Goal: Information Seeking & Learning: Compare options

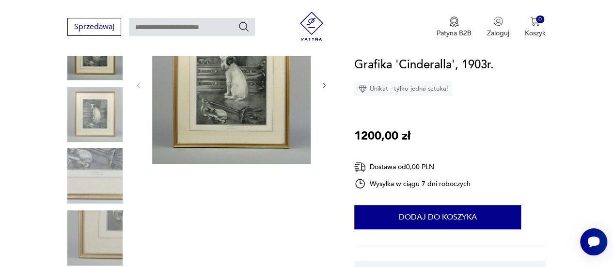
scroll to position [147, 0]
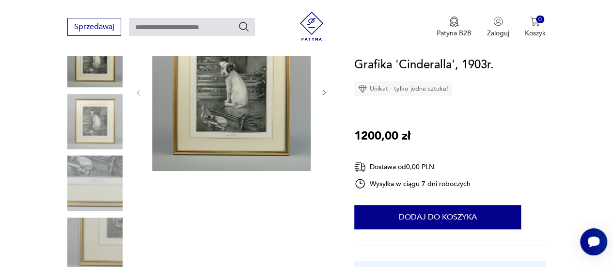
click at [94, 159] on img at bounding box center [94, 182] width 55 height 55
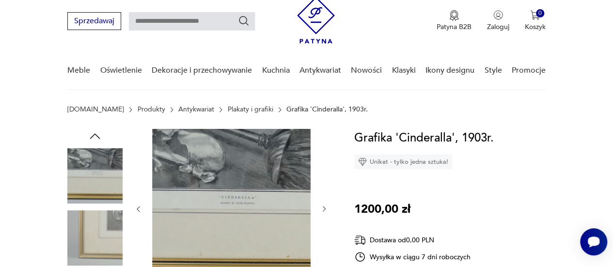
scroll to position [77, 0]
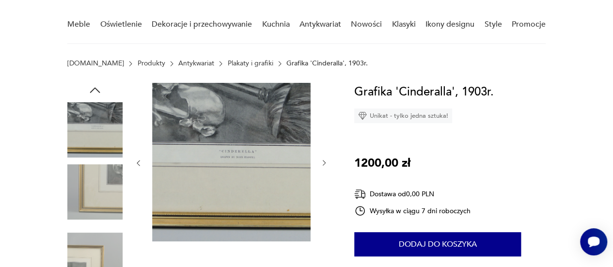
click at [100, 149] on img at bounding box center [94, 129] width 55 height 55
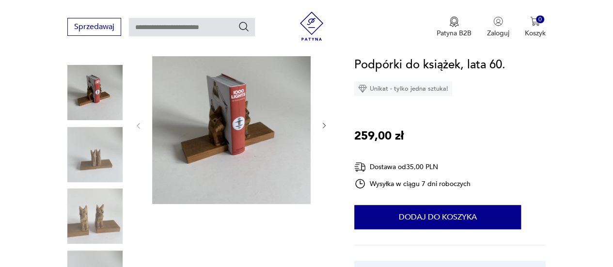
click at [98, 141] on img at bounding box center [94, 154] width 55 height 55
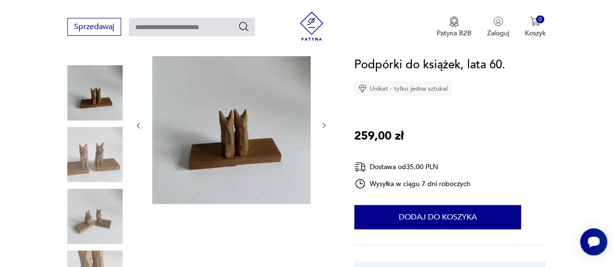
click at [108, 222] on img at bounding box center [94, 215] width 55 height 55
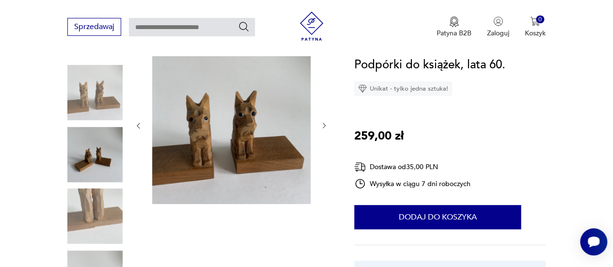
click at [98, 100] on img at bounding box center [94, 92] width 55 height 55
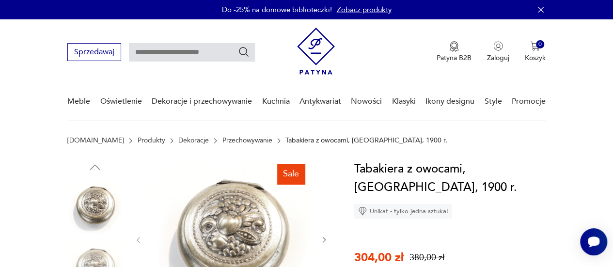
click at [317, 46] on img at bounding box center [316, 51] width 38 height 47
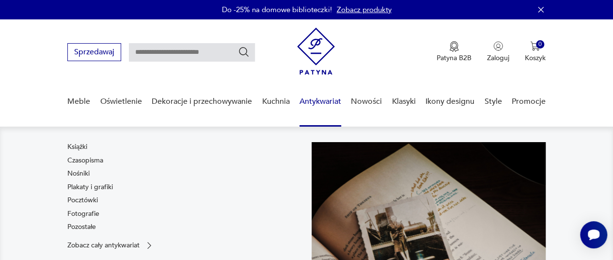
click at [318, 100] on link "Antykwariat" at bounding box center [320, 101] width 42 height 37
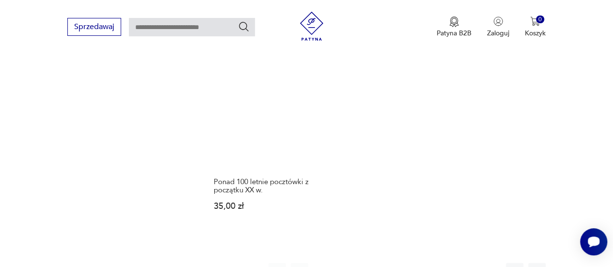
scroll to position [1312, 0]
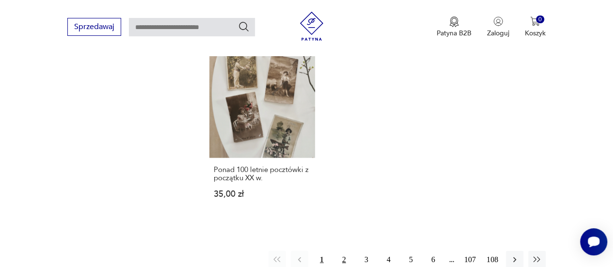
click at [344, 251] on button "2" at bounding box center [343, 259] width 17 height 17
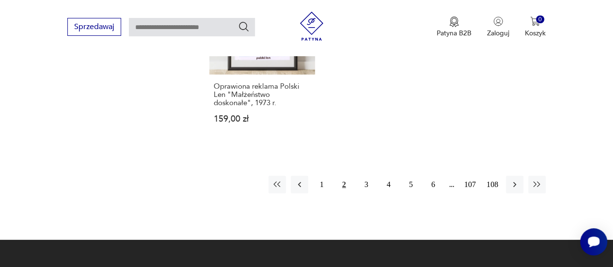
scroll to position [1435, 0]
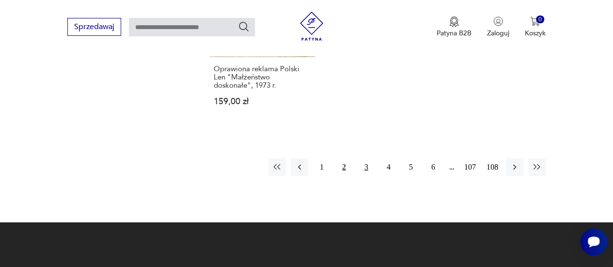
click at [366, 158] on button "3" at bounding box center [365, 166] width 17 height 17
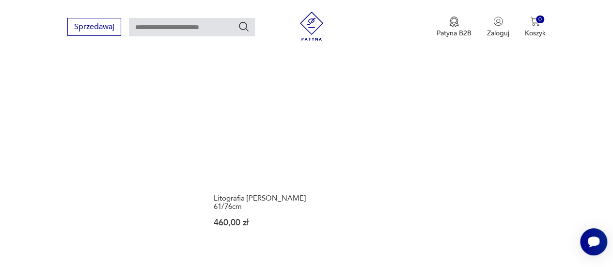
scroll to position [1417, 0]
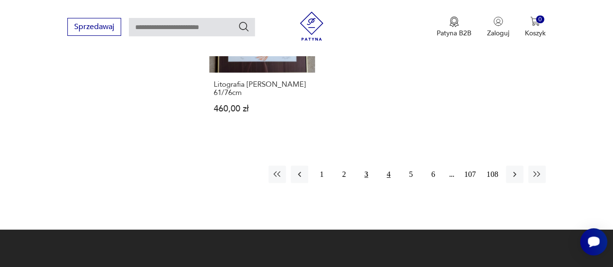
click at [386, 166] on button "4" at bounding box center [388, 174] width 17 height 17
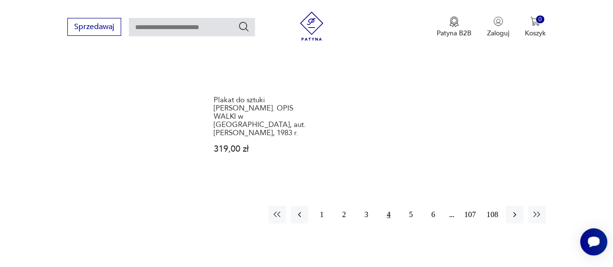
scroll to position [1470, 0]
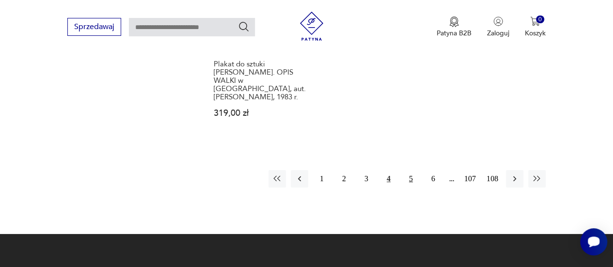
click at [410, 171] on button "5" at bounding box center [410, 178] width 17 height 17
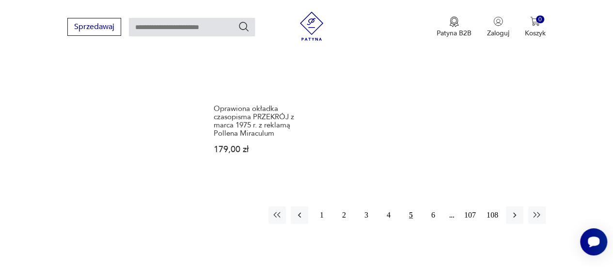
scroll to position [1469, 0]
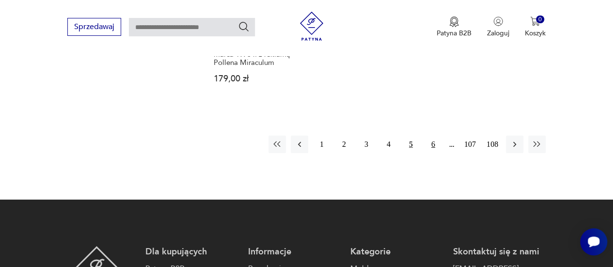
click at [434, 142] on button "6" at bounding box center [432, 144] width 17 height 17
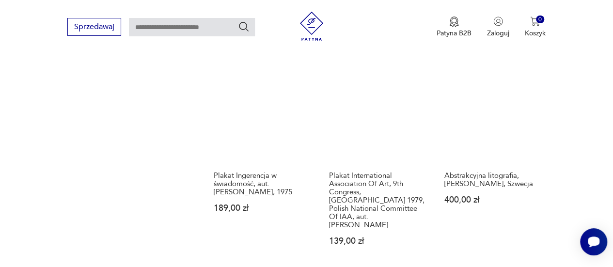
scroll to position [943, 0]
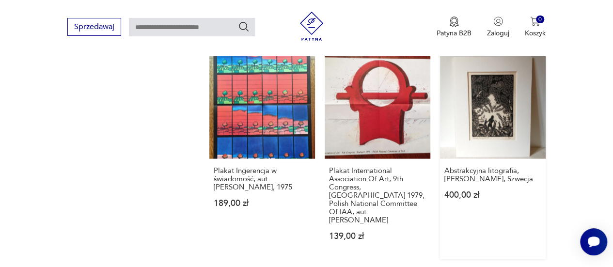
click at [503, 121] on link "Abstrakcyjna litografia, [PERSON_NAME], Szwecja 400,00 zł" at bounding box center [493, 156] width 106 height 206
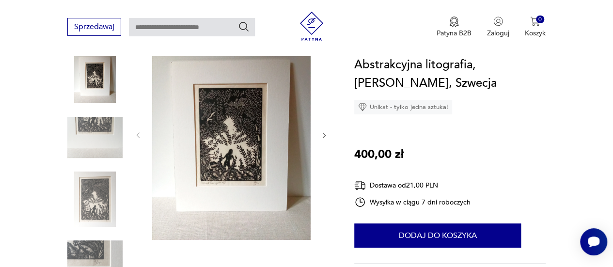
scroll to position [134, 0]
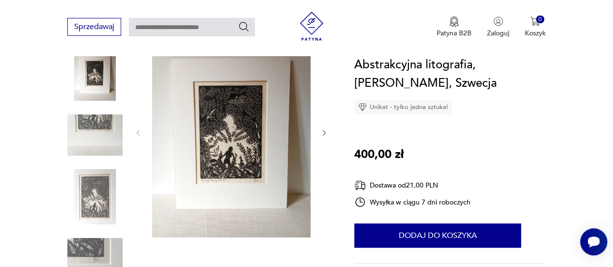
click at [107, 201] on img at bounding box center [94, 196] width 55 height 55
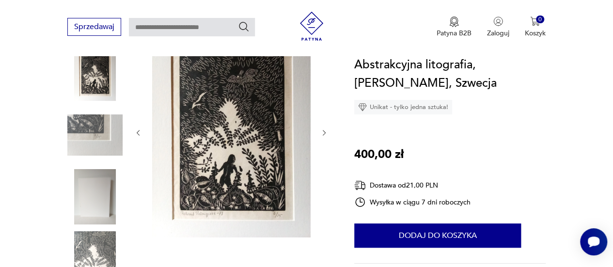
click at [323, 134] on icon "button" at bounding box center [324, 132] width 3 height 5
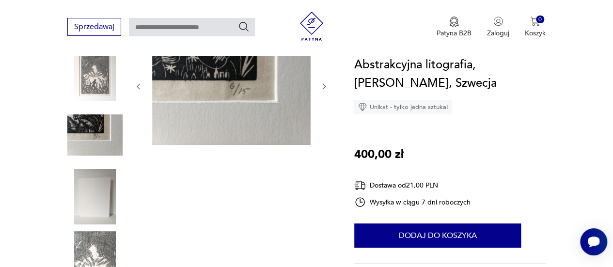
click at [321, 86] on icon "button" at bounding box center [324, 86] width 8 height 8
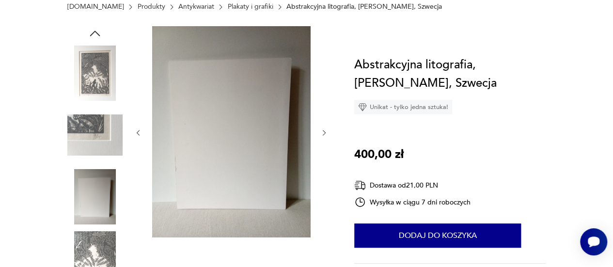
scroll to position [5, 0]
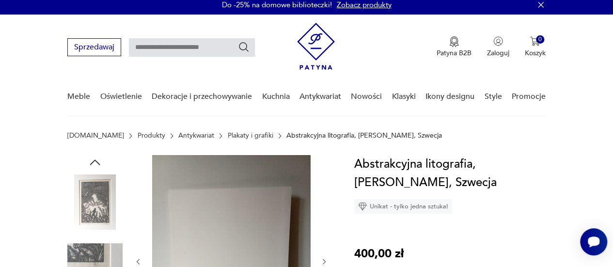
click at [397, 49] on div "Patyna B2B Zaloguj 0 Koszyk Twój koszyk ( 0 ) Brak produktów w koszyku IDŹ DO K…" at bounding box center [421, 47] width 248 height 49
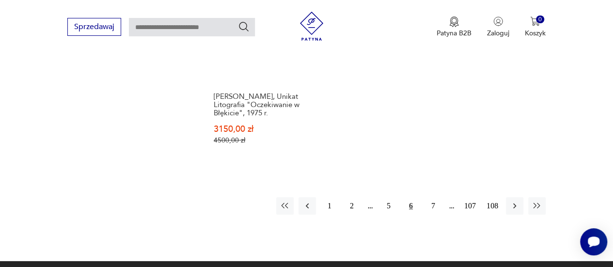
scroll to position [1468, 0]
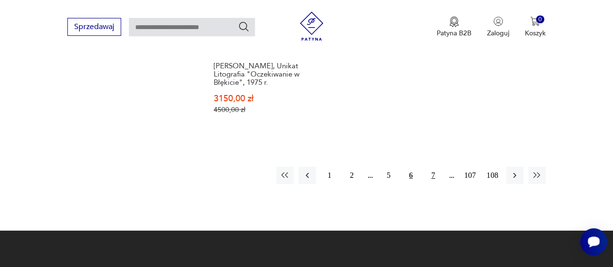
click at [432, 167] on button "7" at bounding box center [432, 175] width 17 height 17
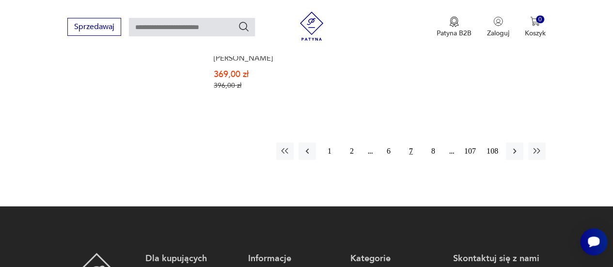
scroll to position [1481, 0]
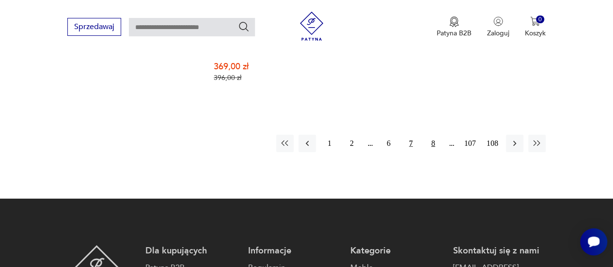
click at [433, 135] on button "8" at bounding box center [432, 143] width 17 height 17
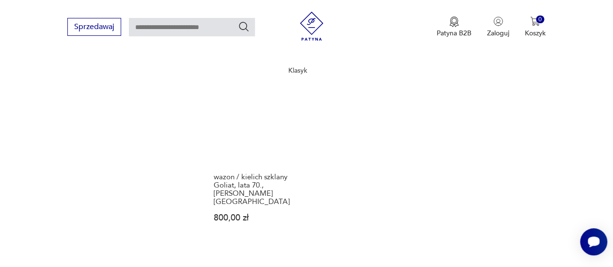
scroll to position [1435, 0]
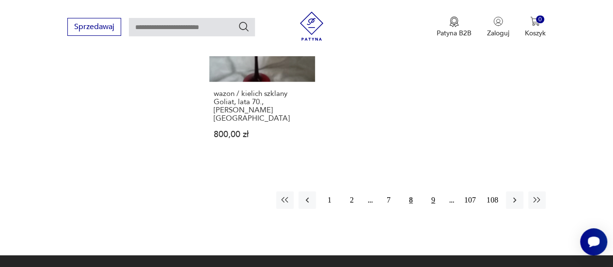
click at [432, 191] on button "9" at bounding box center [432, 199] width 17 height 17
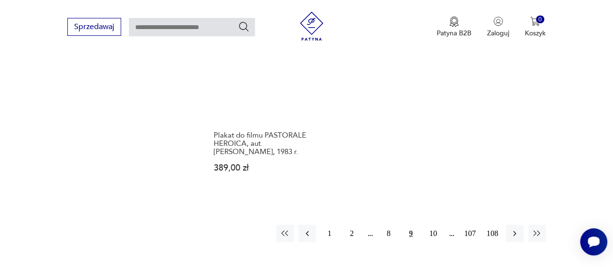
scroll to position [1417, 0]
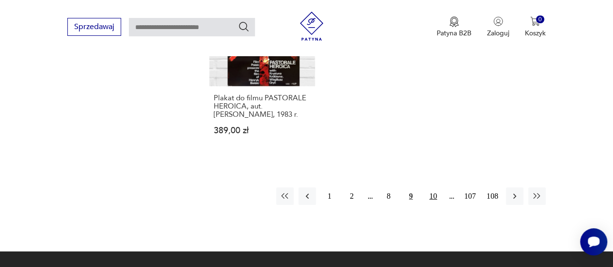
click at [437, 187] on button "10" at bounding box center [432, 195] width 17 height 17
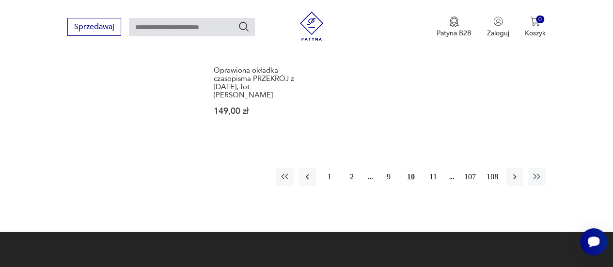
scroll to position [1451, 0]
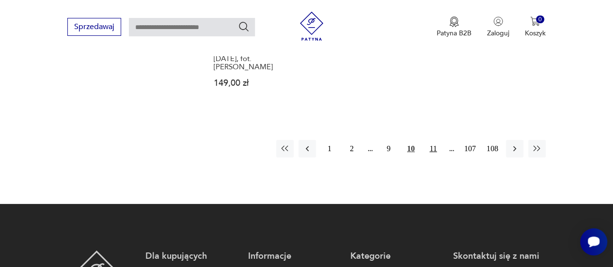
click at [434, 147] on button "11" at bounding box center [432, 148] width 17 height 17
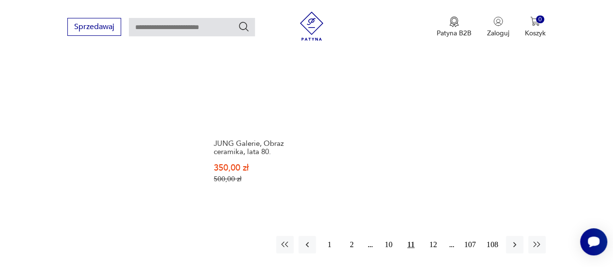
scroll to position [1402, 0]
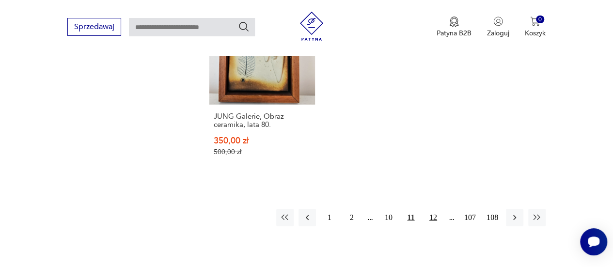
click at [434, 209] on button "12" at bounding box center [432, 217] width 17 height 17
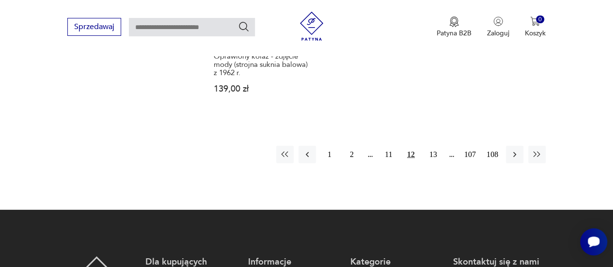
scroll to position [1487, 0]
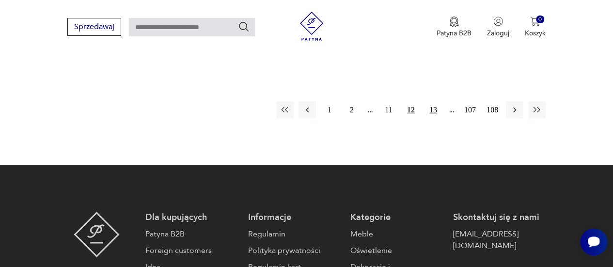
click at [431, 101] on button "13" at bounding box center [432, 109] width 17 height 17
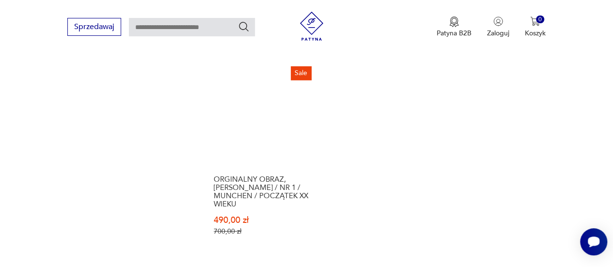
scroll to position [1342, 0]
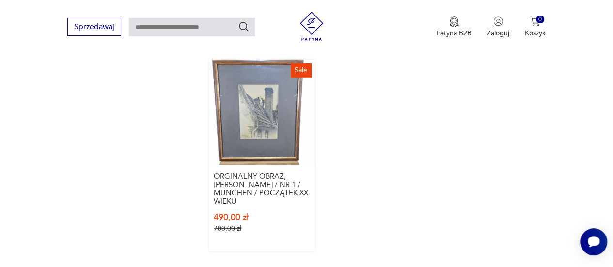
click at [262, 103] on link "Sale ORGINALNY OBRAZ, [PERSON_NAME] / NR 1 / MUNCHEN / POCZĄTEK XX WIEKU 490,00…" at bounding box center [262, 156] width 106 height 192
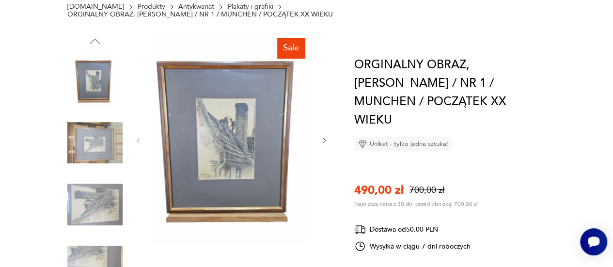
scroll to position [137, 0]
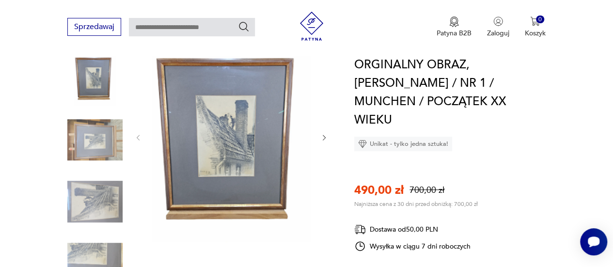
click at [237, 134] on img at bounding box center [231, 136] width 158 height 211
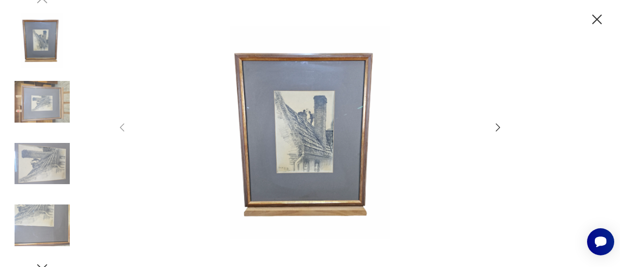
click at [246, 153] on img at bounding box center [310, 133] width 345 height 214
click at [311, 146] on img at bounding box center [310, 133] width 345 height 214
click at [498, 126] on icon "button" at bounding box center [498, 128] width 12 height 12
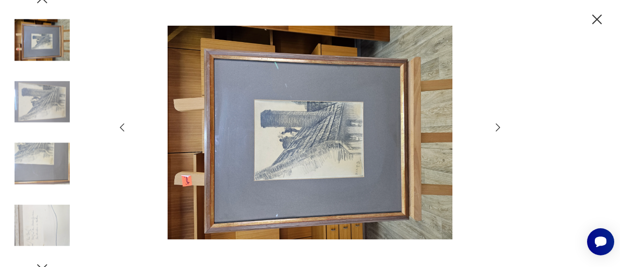
click at [498, 126] on icon "button" at bounding box center [498, 128] width 12 height 12
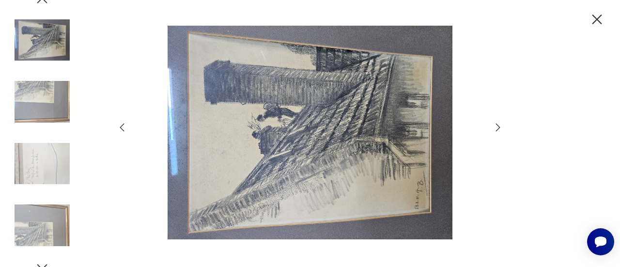
click at [498, 126] on icon "button" at bounding box center [498, 128] width 12 height 12
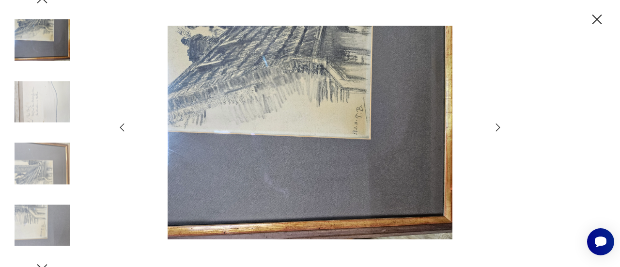
click at [498, 126] on icon "button" at bounding box center [498, 128] width 12 height 12
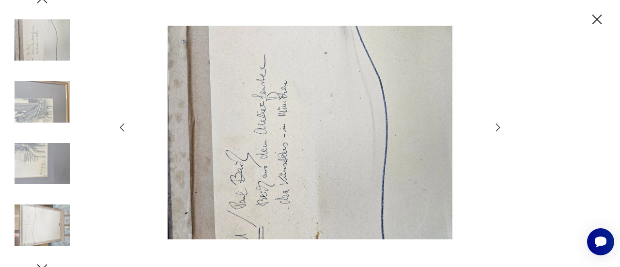
click at [599, 18] on icon "button" at bounding box center [596, 19] width 17 height 17
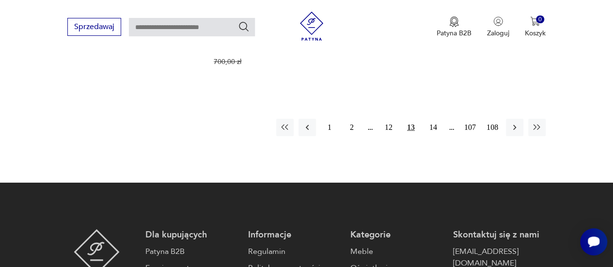
scroll to position [1406, 0]
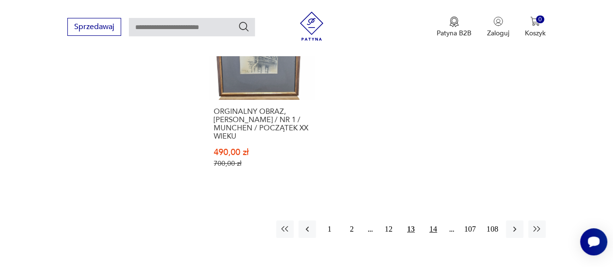
click at [433, 221] on button "14" at bounding box center [432, 228] width 17 height 17
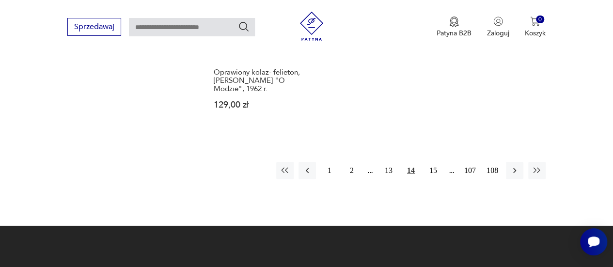
scroll to position [1460, 0]
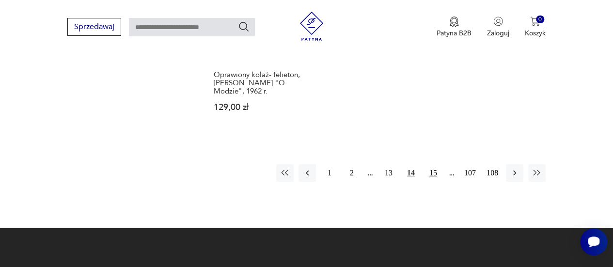
click at [432, 175] on button "15" at bounding box center [432, 172] width 17 height 17
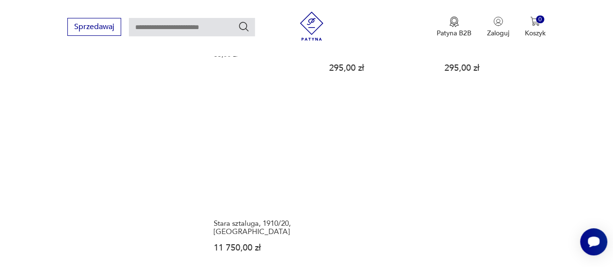
scroll to position [1356, 0]
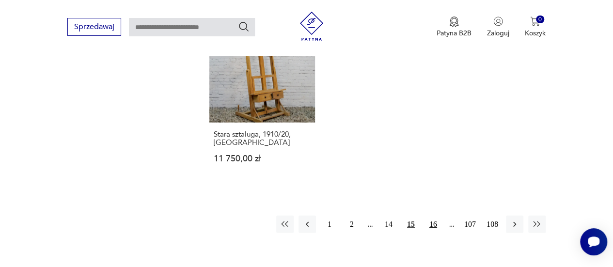
click at [437, 216] on button "16" at bounding box center [432, 224] width 17 height 17
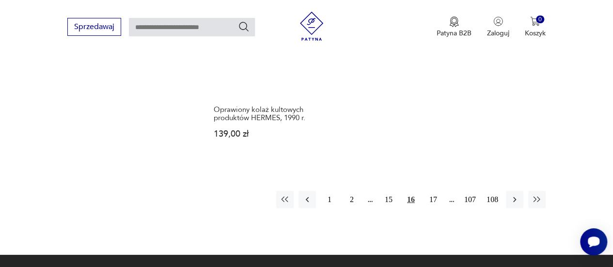
scroll to position [1387, 0]
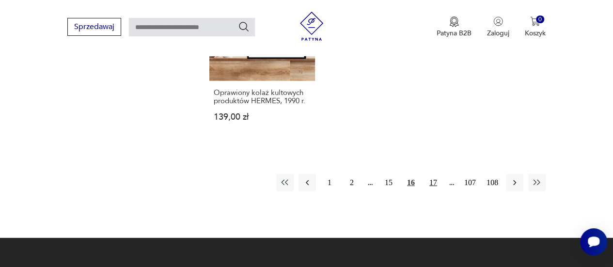
click at [435, 185] on button "17" at bounding box center [432, 182] width 17 height 17
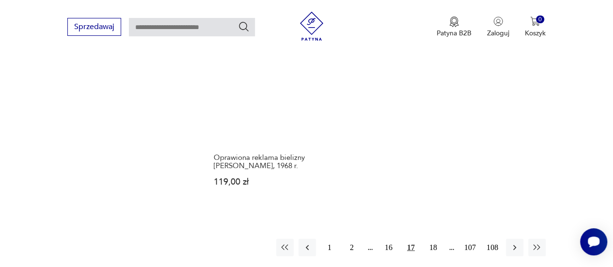
scroll to position [1369, 0]
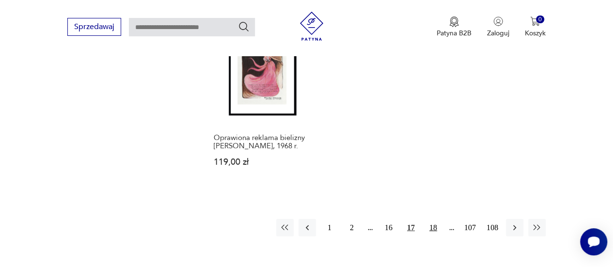
click at [432, 219] on button "18" at bounding box center [432, 227] width 17 height 17
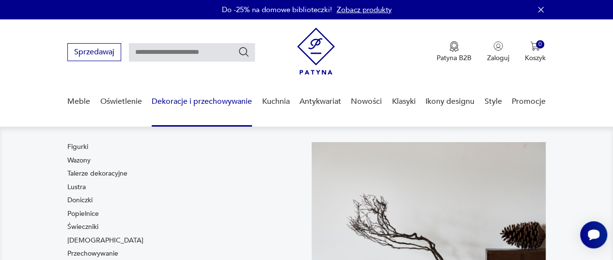
click at [193, 106] on link "Dekoracje i przechowywanie" at bounding box center [202, 101] width 100 height 37
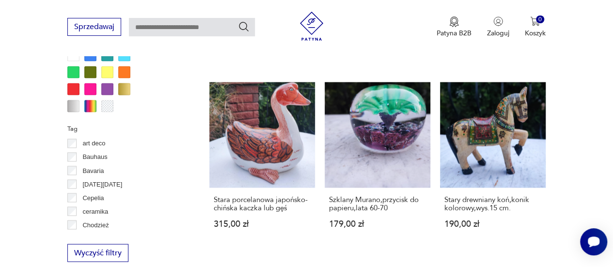
scroll to position [764, 0]
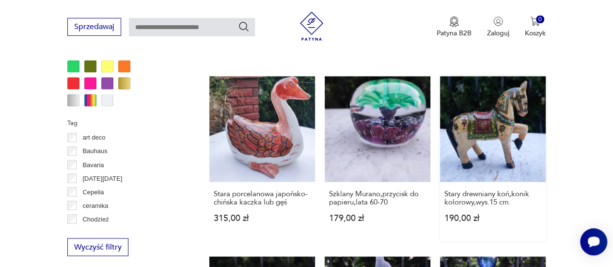
click at [490, 123] on link "Stary drewniany koń,konik kolorowy,wys.15 cm. 190,00 zł" at bounding box center [493, 158] width 106 height 165
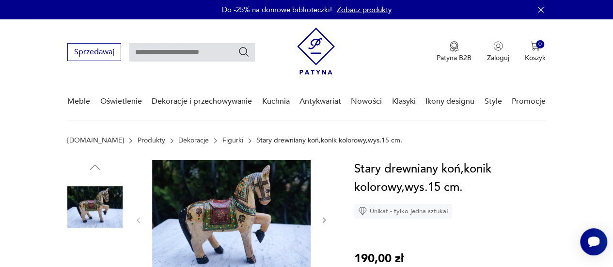
click at [105, 214] on img at bounding box center [94, 206] width 55 height 55
click at [323, 222] on icon "button" at bounding box center [324, 219] width 3 height 5
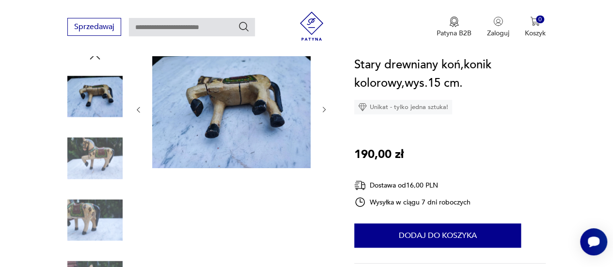
scroll to position [128, 0]
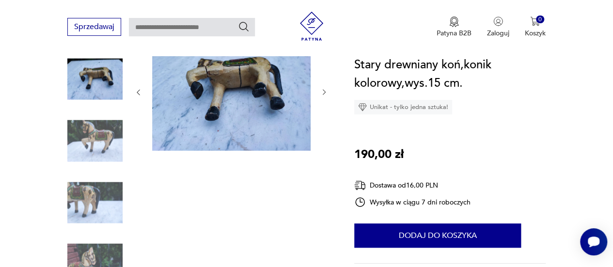
click at [101, 194] on img at bounding box center [94, 202] width 55 height 55
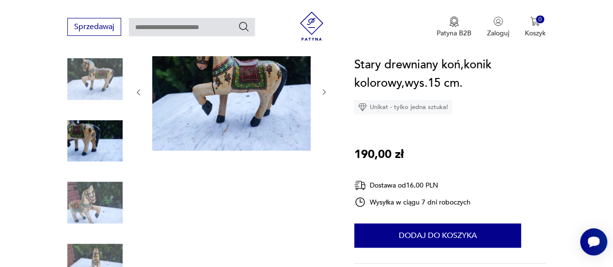
click at [90, 257] on img at bounding box center [94, 264] width 55 height 55
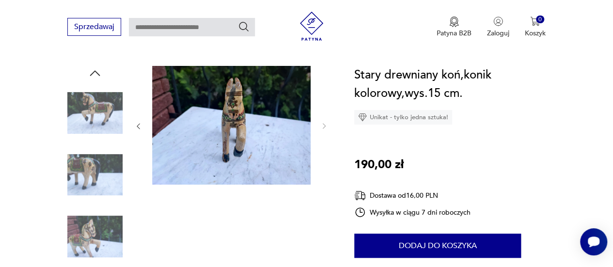
scroll to position [92, 0]
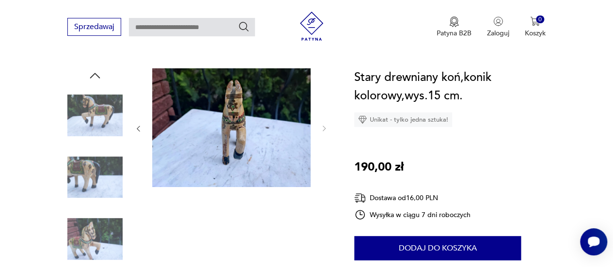
click at [85, 170] on img at bounding box center [94, 177] width 55 height 55
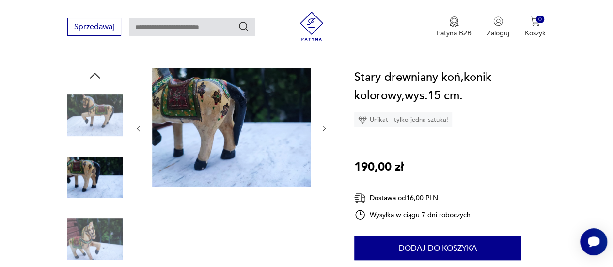
click at [89, 111] on img at bounding box center [94, 115] width 55 height 55
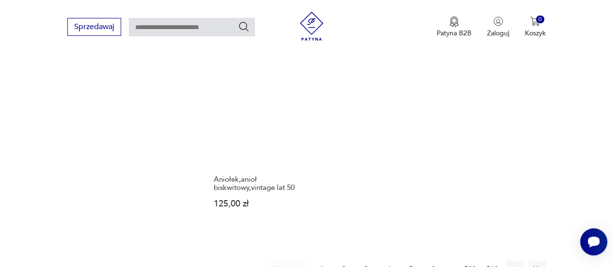
scroll to position [1379, 0]
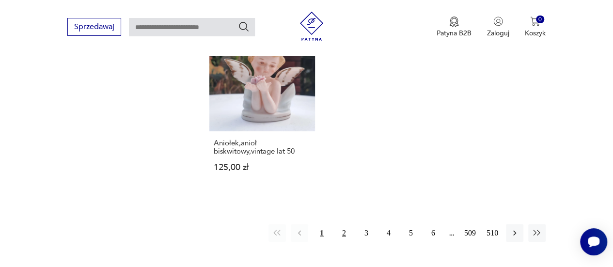
click at [346, 224] on button "2" at bounding box center [343, 232] width 17 height 17
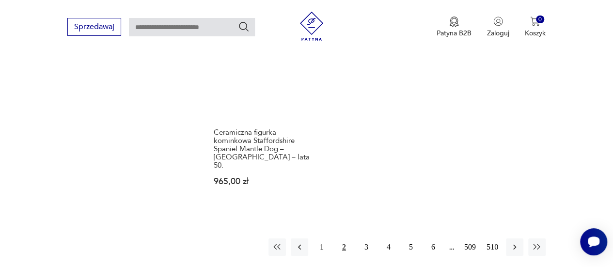
scroll to position [1408, 0]
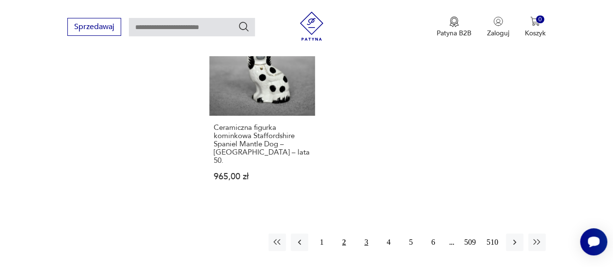
click at [370, 233] on button "3" at bounding box center [365, 241] width 17 height 17
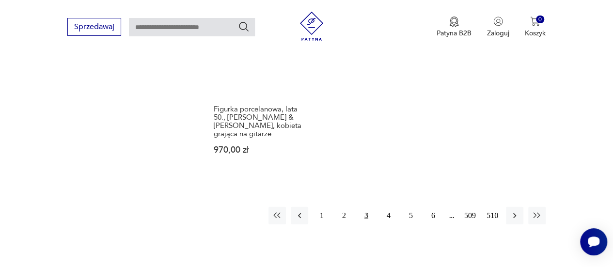
scroll to position [1419, 0]
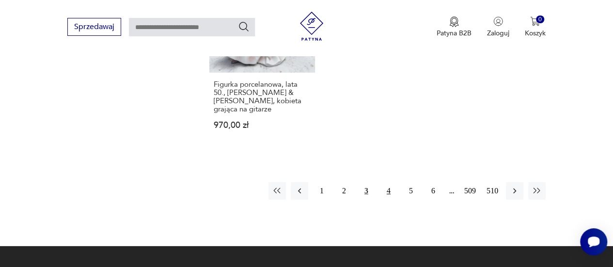
click at [388, 182] on button "4" at bounding box center [388, 190] width 17 height 17
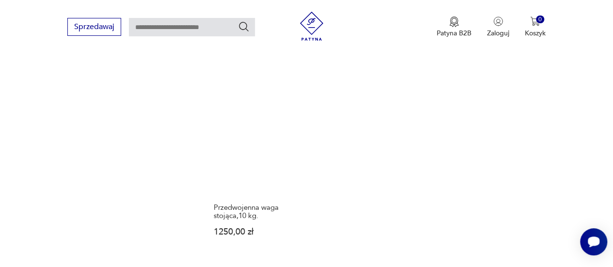
scroll to position [1374, 0]
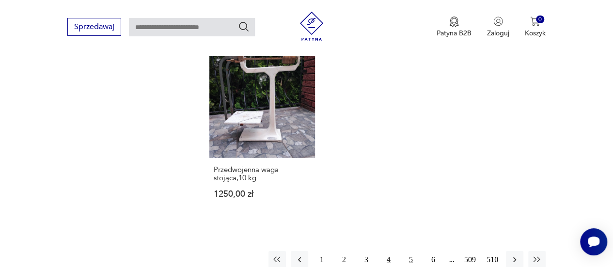
click at [411, 251] on button "5" at bounding box center [410, 259] width 17 height 17
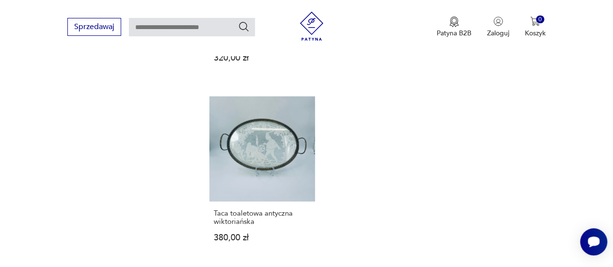
scroll to position [1477, 0]
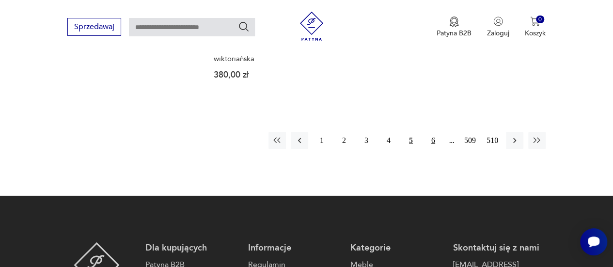
click at [432, 132] on button "6" at bounding box center [432, 140] width 17 height 17
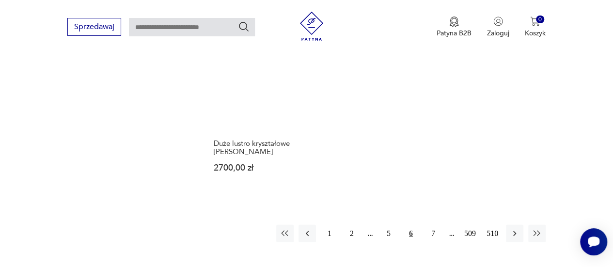
scroll to position [1385, 0]
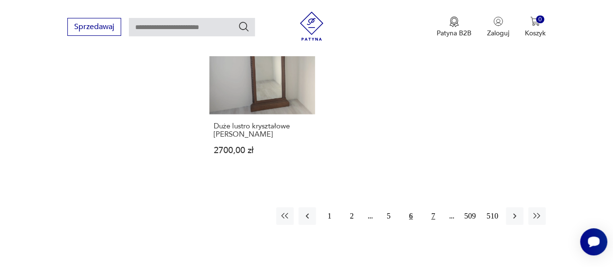
click at [435, 207] on button "7" at bounding box center [432, 215] width 17 height 17
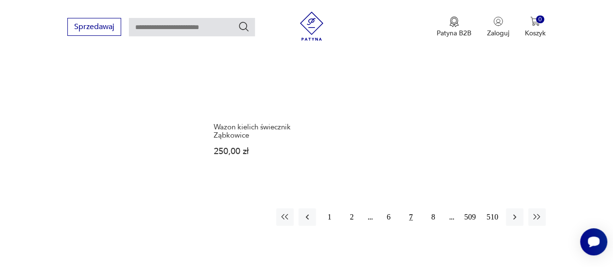
scroll to position [1441, 0]
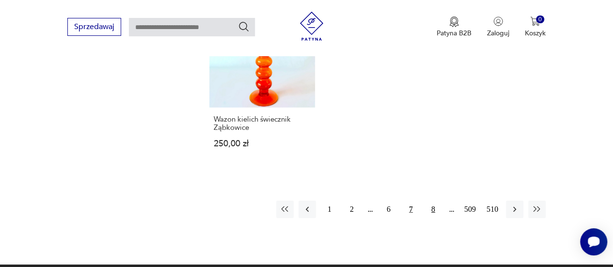
click at [430, 201] on button "8" at bounding box center [432, 209] width 17 height 17
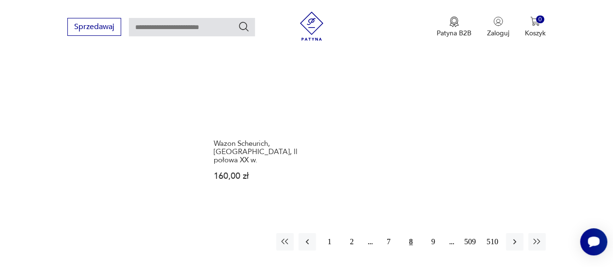
scroll to position [1389, 0]
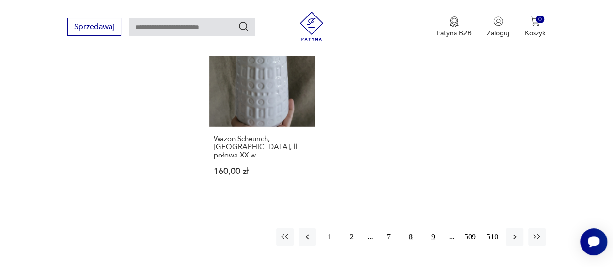
click at [434, 228] on button "9" at bounding box center [432, 236] width 17 height 17
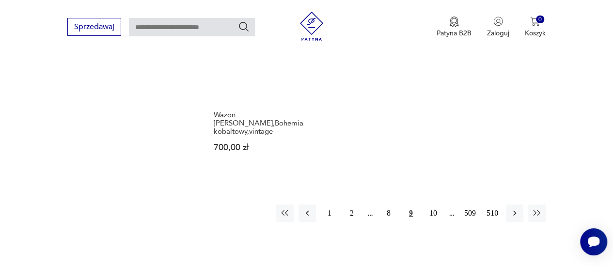
scroll to position [1432, 0]
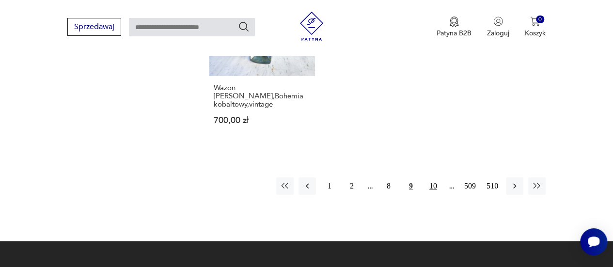
click at [435, 177] on button "10" at bounding box center [432, 185] width 17 height 17
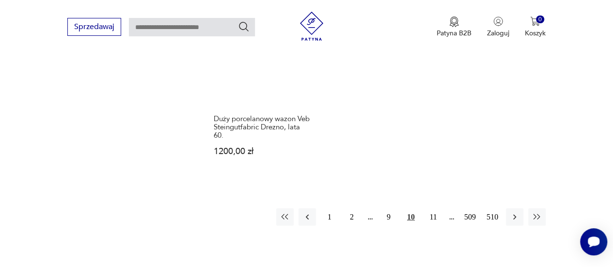
scroll to position [1373, 0]
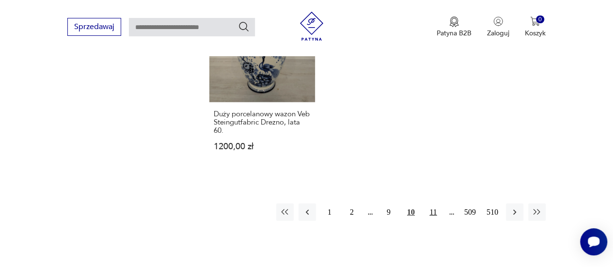
click at [439, 203] on button "11" at bounding box center [432, 211] width 17 height 17
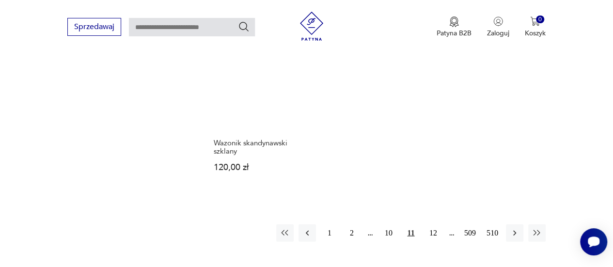
scroll to position [1382, 0]
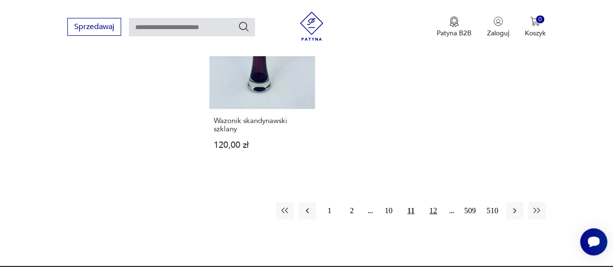
click at [436, 202] on button "12" at bounding box center [432, 210] width 17 height 17
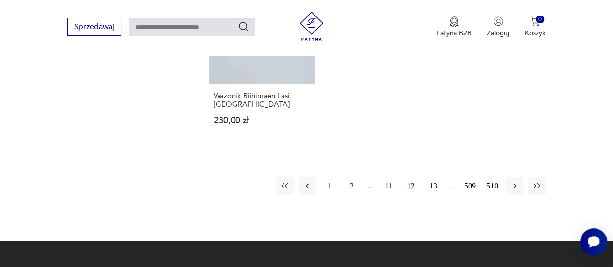
scroll to position [1392, 0]
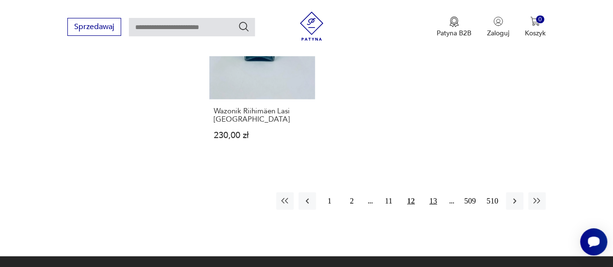
click at [432, 192] on button "13" at bounding box center [432, 200] width 17 height 17
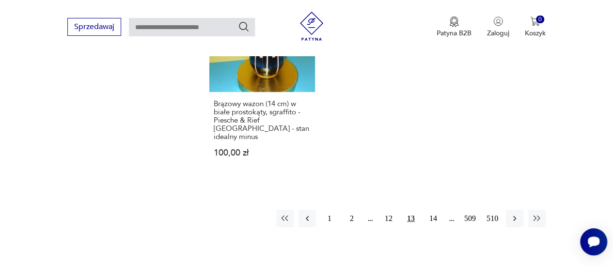
scroll to position [1392, 0]
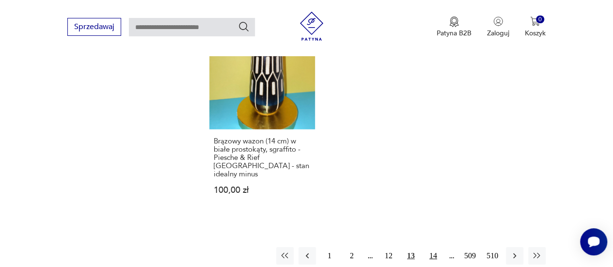
click at [431, 247] on button "14" at bounding box center [432, 255] width 17 height 17
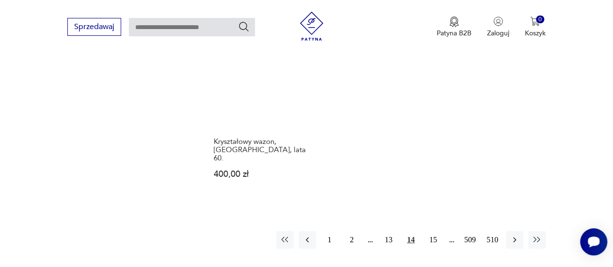
scroll to position [1412, 0]
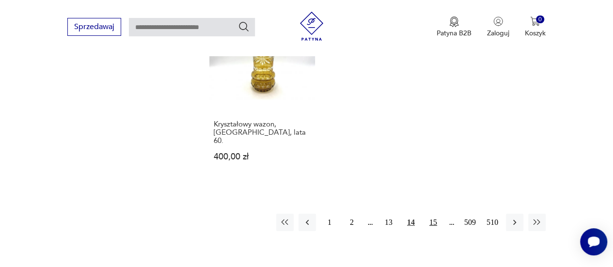
click at [433, 214] on button "15" at bounding box center [432, 222] width 17 height 17
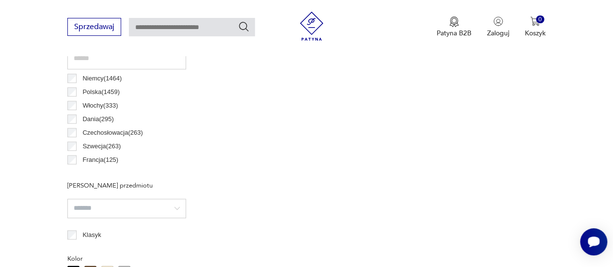
scroll to position [257, 0]
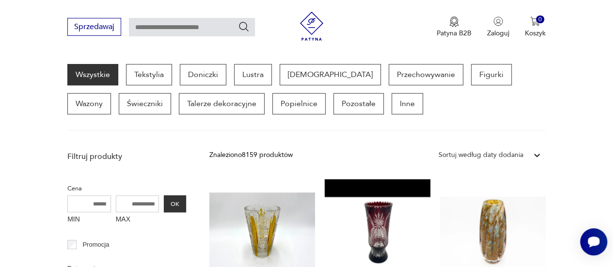
click at [611, 68] on section "Wszystkie Tekstylia Doniczki Lustra [DEMOGRAPHIC_DATA] Przechowywanie Figurki W…" at bounding box center [306, 97] width 613 height 67
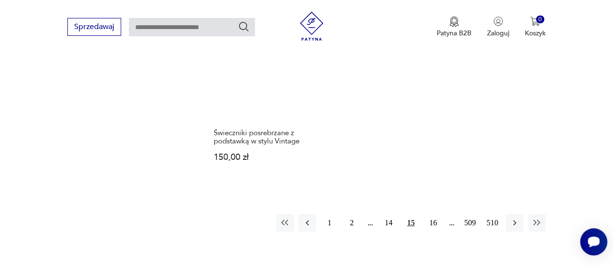
scroll to position [1404, 0]
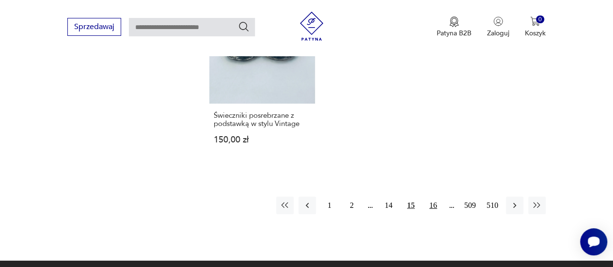
click at [432, 197] on button "16" at bounding box center [432, 205] width 17 height 17
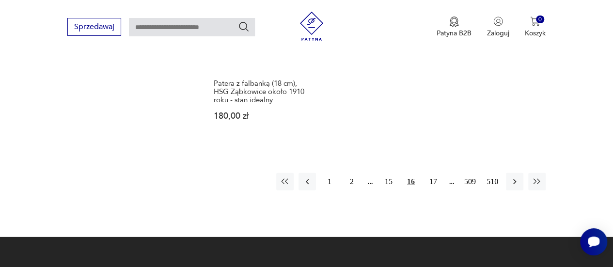
scroll to position [1419, 0]
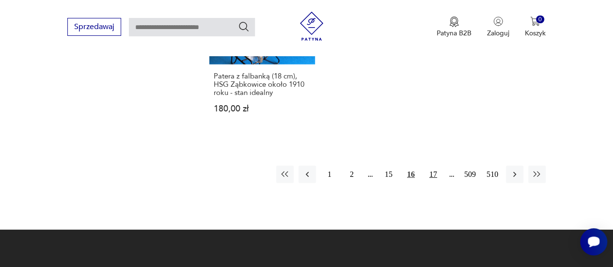
click at [434, 166] on button "17" at bounding box center [432, 174] width 17 height 17
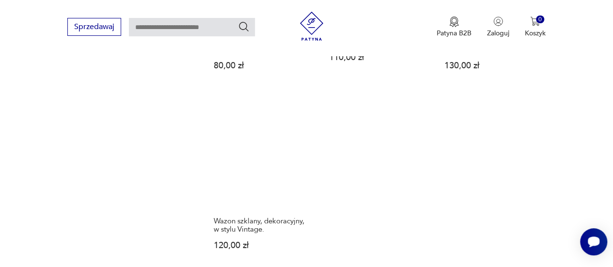
scroll to position [1408, 0]
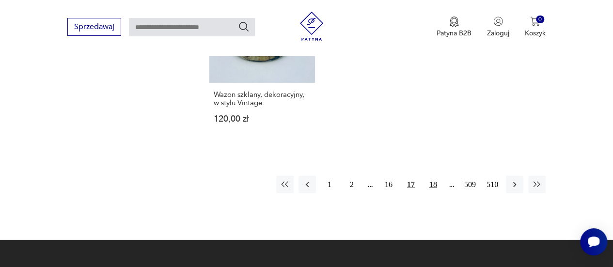
click at [435, 176] on button "18" at bounding box center [432, 184] width 17 height 17
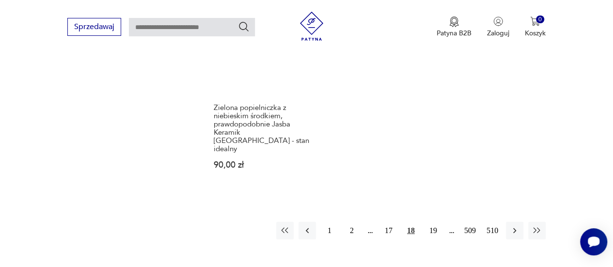
scroll to position [1436, 0]
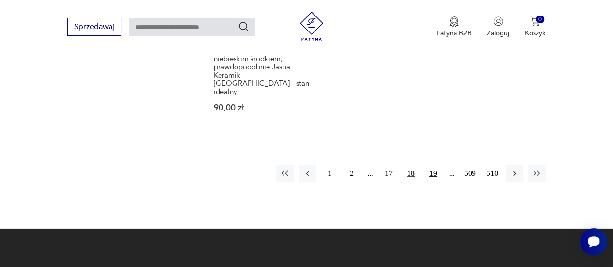
click at [434, 165] on button "19" at bounding box center [432, 173] width 17 height 17
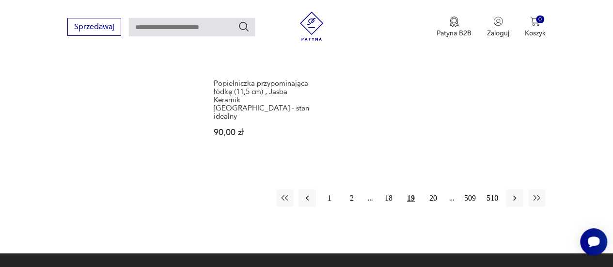
scroll to position [1394, 0]
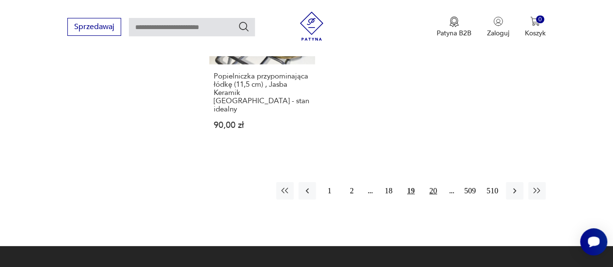
click at [430, 182] on button "20" at bounding box center [432, 190] width 17 height 17
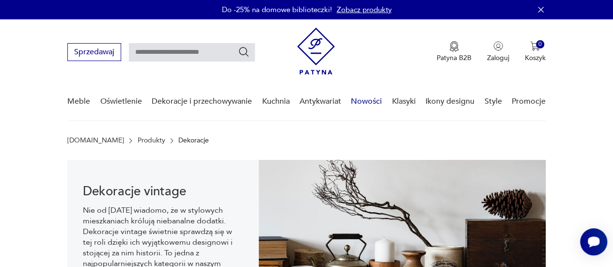
click at [370, 100] on link "Nowości" at bounding box center [366, 101] width 31 height 37
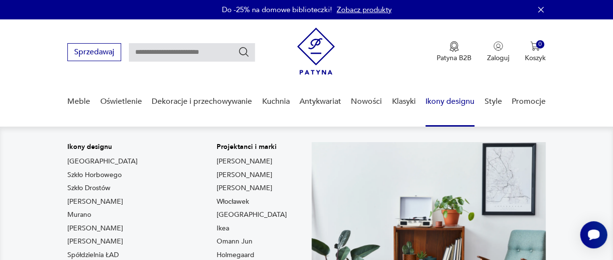
click at [449, 96] on link "Ikony designu" at bounding box center [449, 101] width 49 height 37
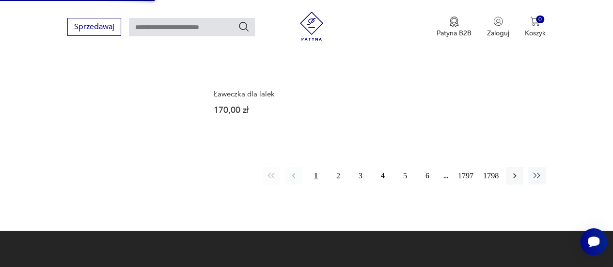
scroll to position [1279, 0]
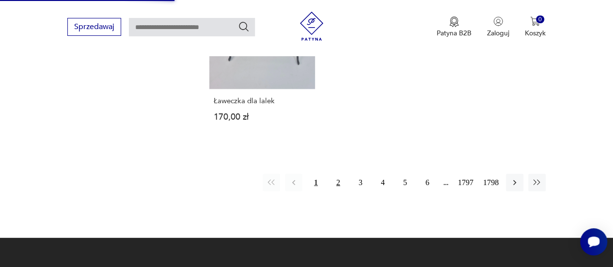
click at [337, 174] on button "2" at bounding box center [337, 182] width 17 height 17
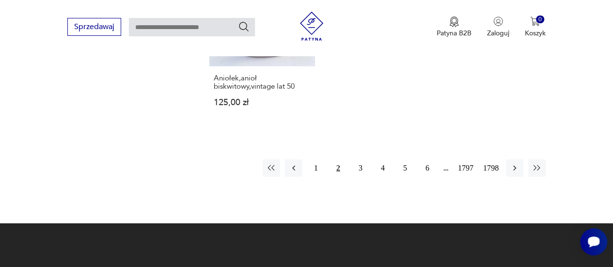
scroll to position [1315, 0]
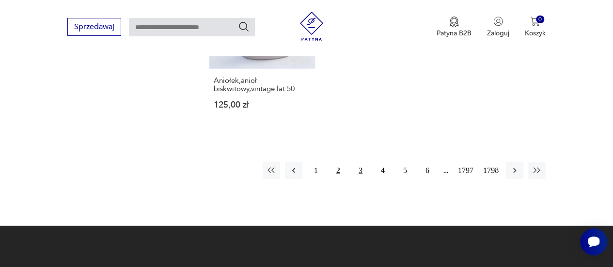
click at [359, 162] on button "3" at bounding box center [360, 170] width 17 height 17
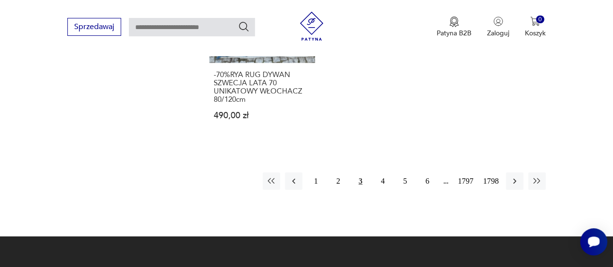
scroll to position [1326, 0]
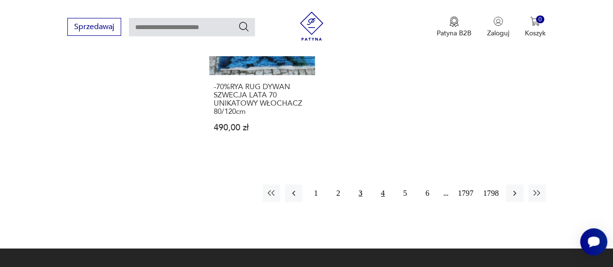
click at [381, 185] on button "4" at bounding box center [382, 193] width 17 height 17
click at [383, 185] on button "4" at bounding box center [382, 193] width 17 height 17
click at [381, 185] on button "4" at bounding box center [382, 193] width 17 height 17
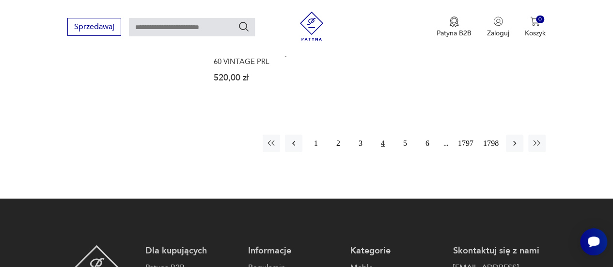
scroll to position [1349, 0]
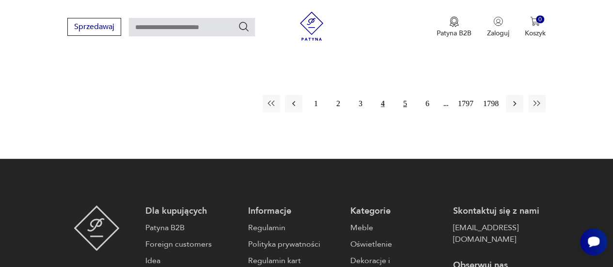
click at [403, 100] on button "5" at bounding box center [404, 103] width 17 height 17
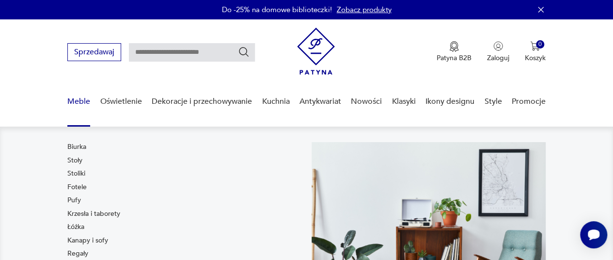
click at [74, 192] on div "Biurka Stoły Stoliki Fotele Pufy Krzesła i taborety Łóżka Kanapy i sofy Regały …" at bounding box center [93, 215] width 53 height 147
click at [78, 188] on link "Fotele" at bounding box center [76, 187] width 19 height 10
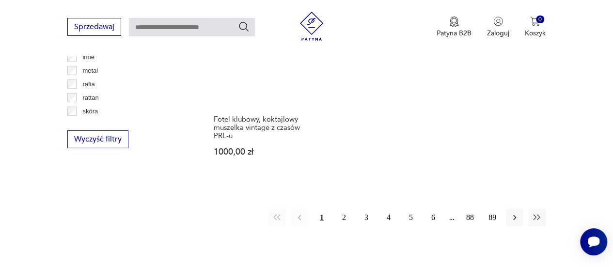
scroll to position [1390, 0]
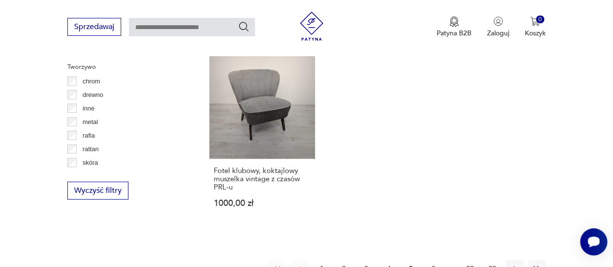
click at [343, 260] on button "2" at bounding box center [343, 268] width 17 height 17
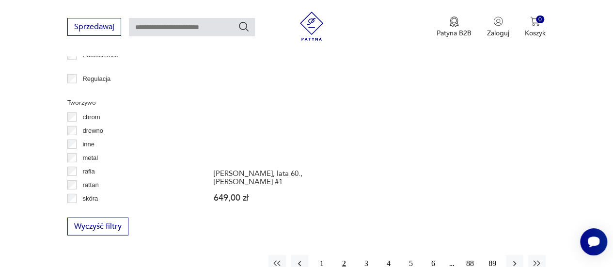
scroll to position [1396, 0]
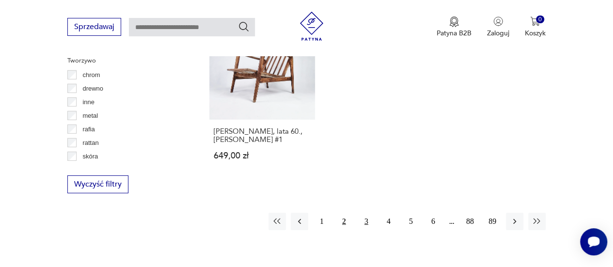
click at [364, 213] on button "3" at bounding box center [365, 221] width 17 height 17
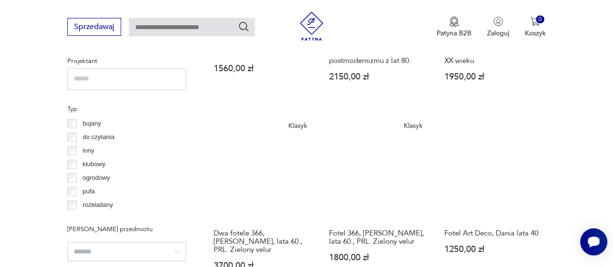
scroll to position [705, 0]
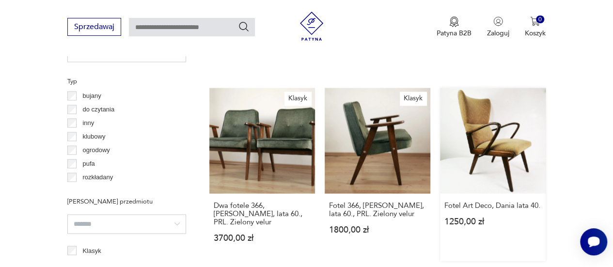
click at [488, 131] on link "Fotel Art Deco, Dania lata 40. 1250,00 zł" at bounding box center [493, 174] width 106 height 173
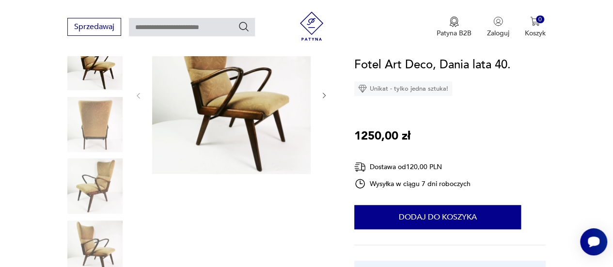
scroll to position [150, 0]
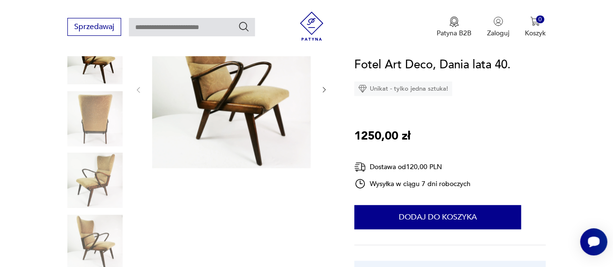
click at [102, 181] on img at bounding box center [94, 180] width 55 height 55
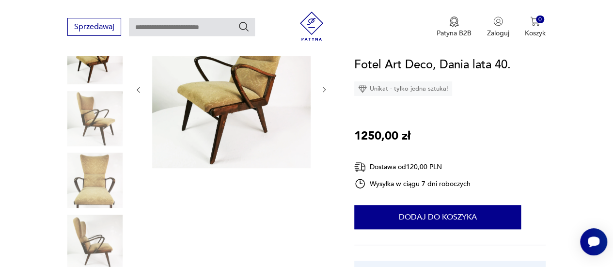
click at [81, 225] on img at bounding box center [94, 242] width 55 height 55
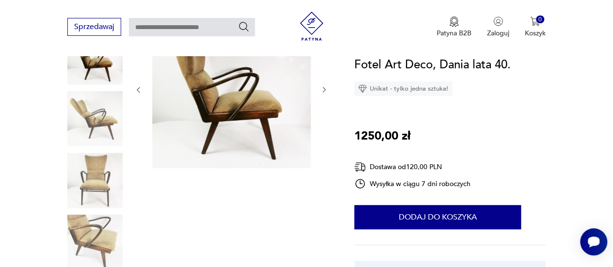
click at [90, 237] on img at bounding box center [94, 242] width 55 height 55
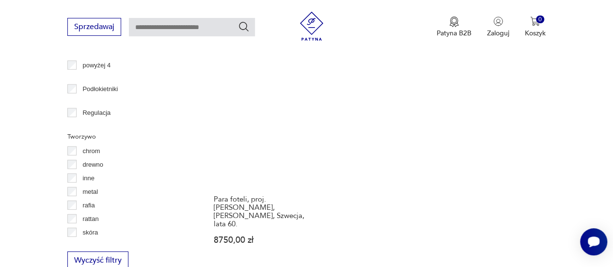
scroll to position [1497, 0]
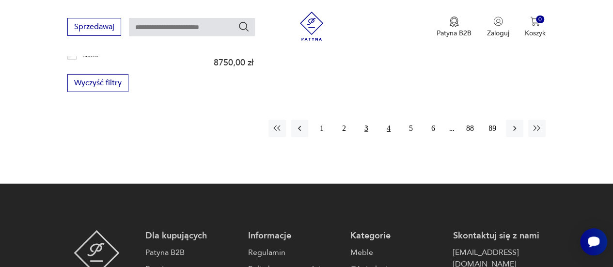
click at [385, 120] on button "4" at bounding box center [388, 128] width 17 height 17
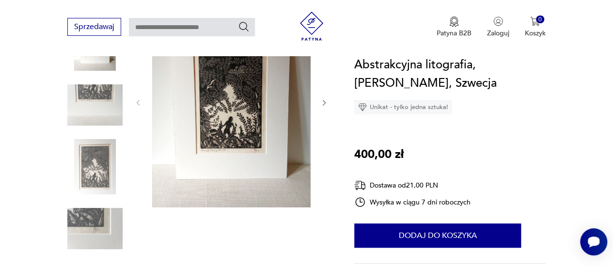
scroll to position [140, 0]
